Goal: Transaction & Acquisition: Book appointment/travel/reservation

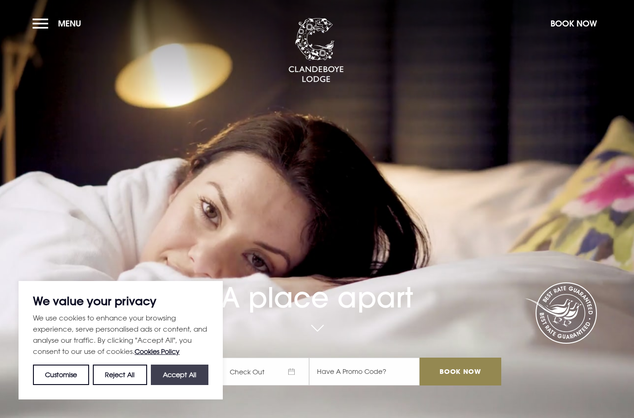
click at [187, 376] on button "Accept All" at bounding box center [180, 375] width 58 height 20
checkbox input "true"
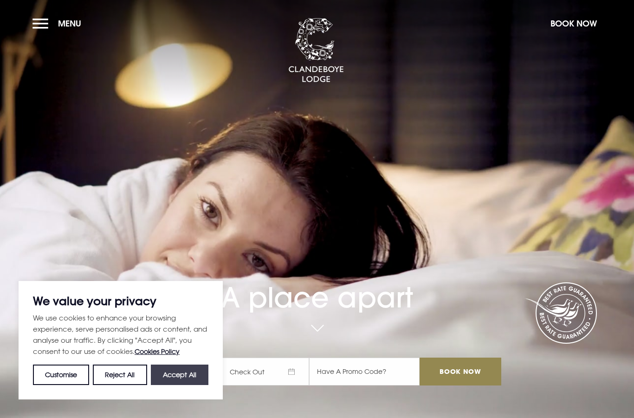
checkbox input "true"
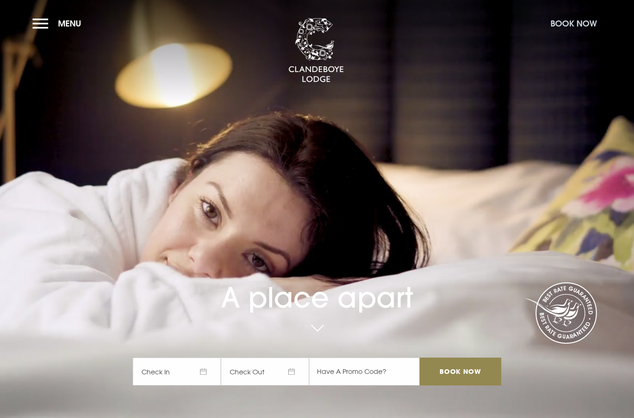
click at [584, 15] on button "Book Now" at bounding box center [574, 23] width 56 height 20
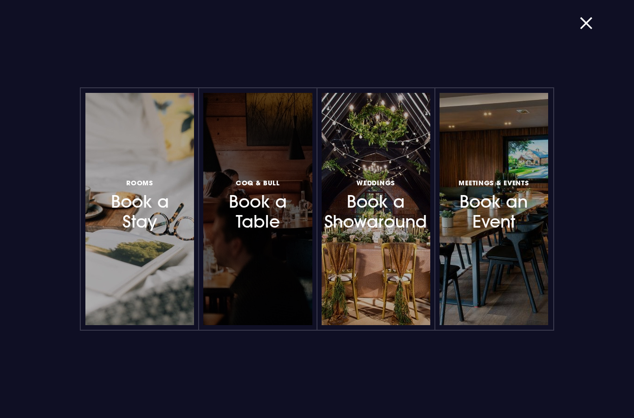
click at [269, 196] on h3 "Coq & Bull Book a Table" at bounding box center [258, 203] width 73 height 55
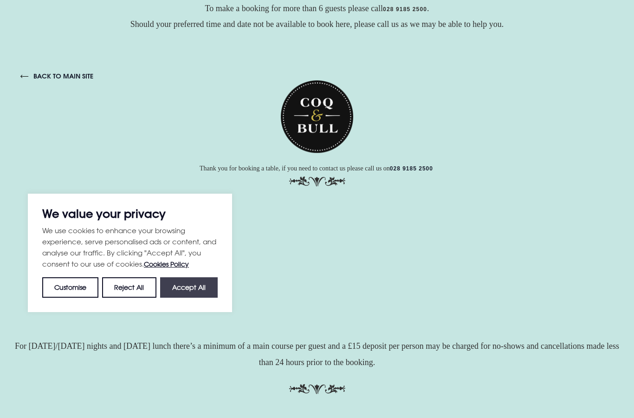
click at [188, 287] on button "Accept All" at bounding box center [189, 287] width 58 height 20
checkbox input "true"
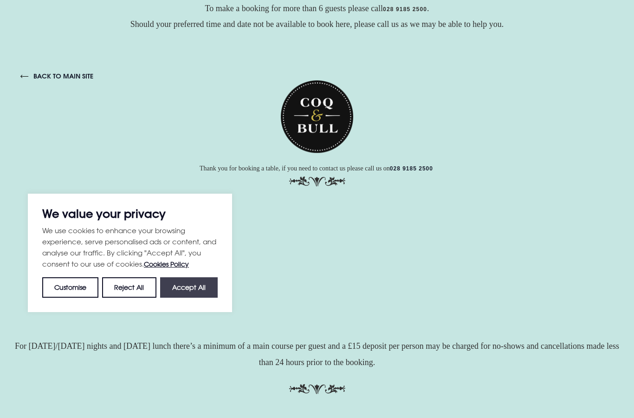
checkbox input "true"
